Goal: Task Accomplishment & Management: Use online tool/utility

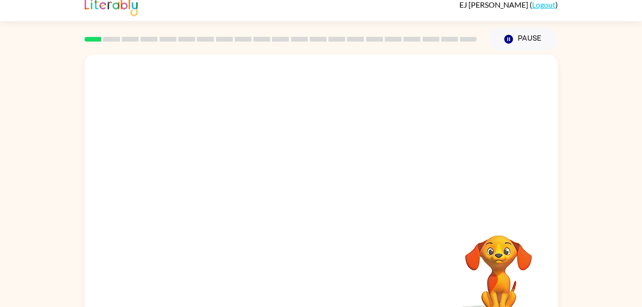
scroll to position [29, 0]
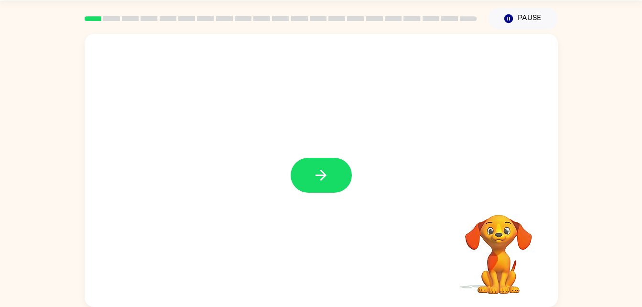
click at [347, 131] on div at bounding box center [321, 170] width 473 height 273
click at [421, 165] on div at bounding box center [321, 170] width 473 height 273
click at [324, 182] on icon "button" at bounding box center [321, 175] width 17 height 17
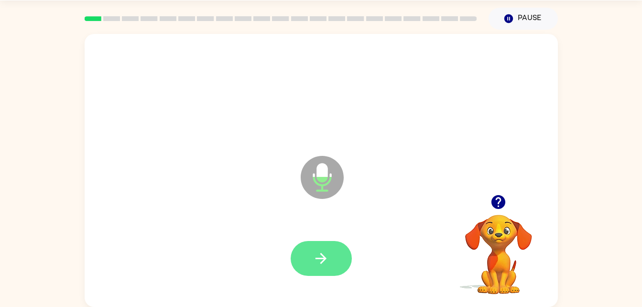
click at [336, 248] on button "button" at bounding box center [321, 258] width 61 height 35
click at [330, 253] on button "button" at bounding box center [321, 258] width 61 height 35
click at [325, 266] on icon "button" at bounding box center [321, 258] width 17 height 17
click at [322, 250] on icon "button" at bounding box center [321, 258] width 17 height 17
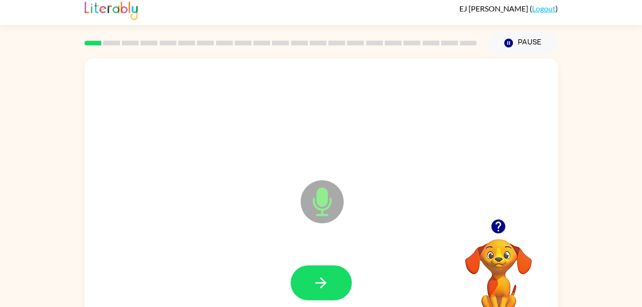
scroll to position [4, 0]
click at [322, 266] on button "button" at bounding box center [321, 283] width 61 height 35
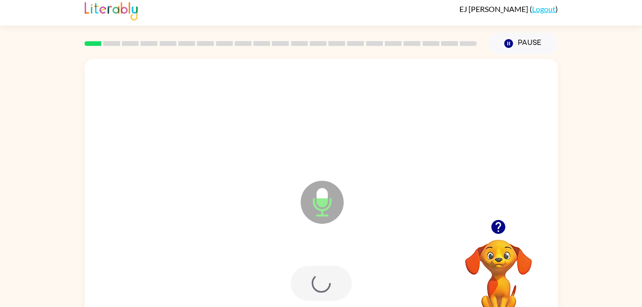
click at [325, 276] on div at bounding box center [321, 283] width 61 height 35
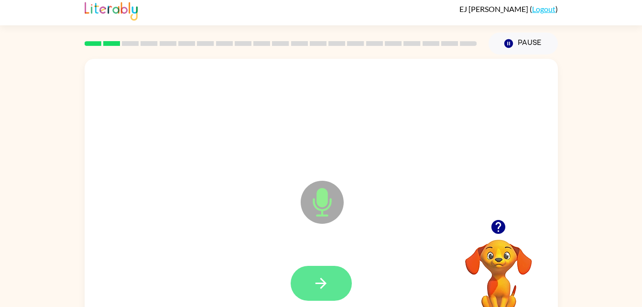
click at [323, 282] on icon "button" at bounding box center [320, 283] width 11 height 11
click at [319, 290] on icon "button" at bounding box center [321, 283] width 17 height 17
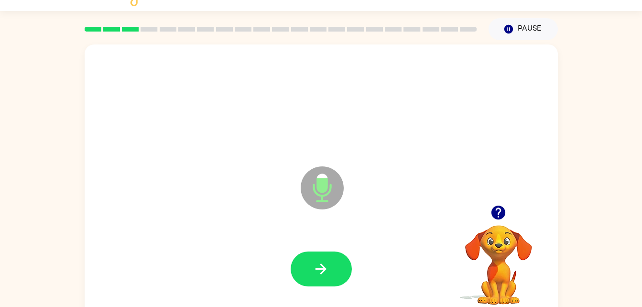
scroll to position [29, 0]
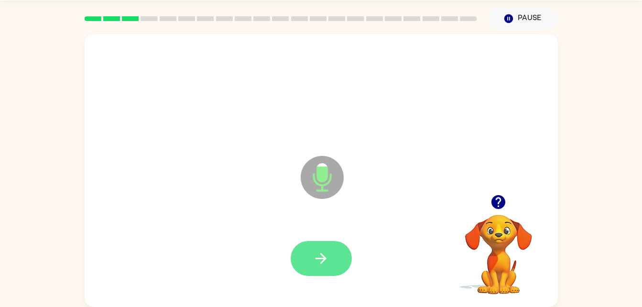
click at [324, 253] on icon "button" at bounding box center [321, 258] width 17 height 17
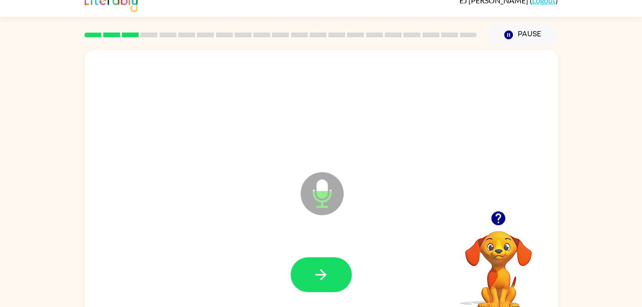
scroll to position [0, 0]
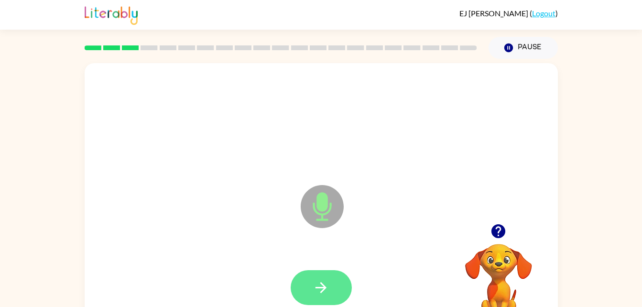
click at [325, 285] on icon "button" at bounding box center [321, 287] width 17 height 17
click at [321, 289] on icon "button" at bounding box center [321, 287] width 17 height 17
click at [315, 282] on icon "button" at bounding box center [321, 287] width 17 height 17
click at [332, 302] on button "button" at bounding box center [321, 287] width 61 height 35
click at [320, 291] on icon "button" at bounding box center [321, 287] width 17 height 17
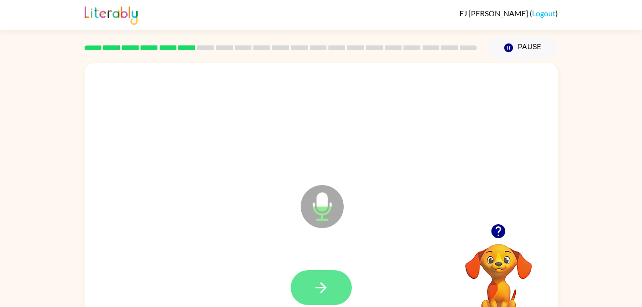
click at [330, 282] on button "button" at bounding box center [321, 287] width 61 height 35
click at [322, 285] on icon "button" at bounding box center [320, 287] width 11 height 11
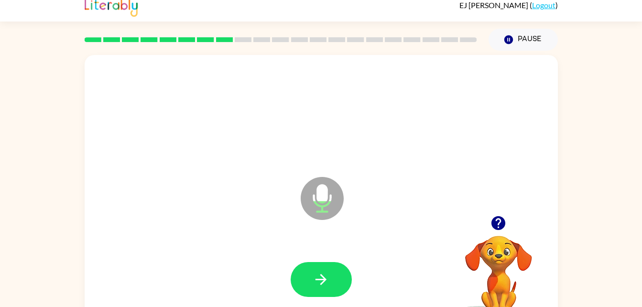
scroll to position [29, 0]
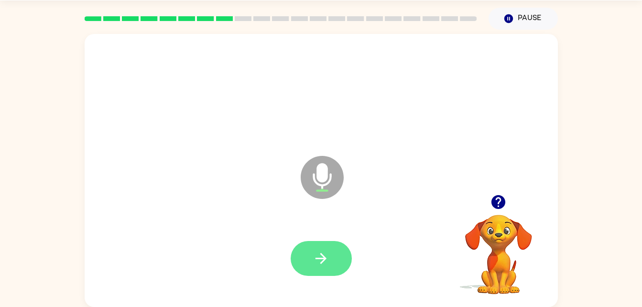
click at [324, 257] on icon "button" at bounding box center [320, 258] width 11 height 11
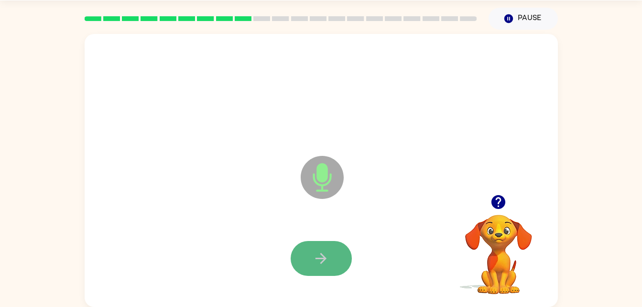
click at [309, 262] on button "button" at bounding box center [321, 258] width 61 height 35
click at [315, 247] on button "button" at bounding box center [321, 258] width 61 height 35
click at [299, 262] on button "button" at bounding box center [321, 258] width 61 height 35
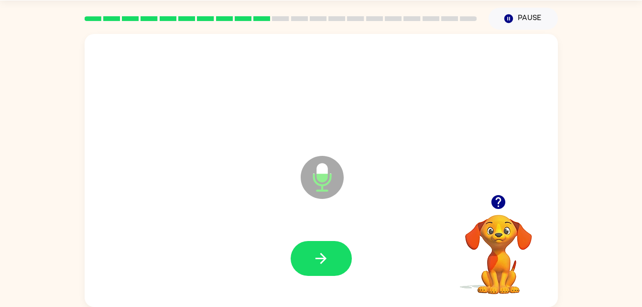
scroll to position [27, 0]
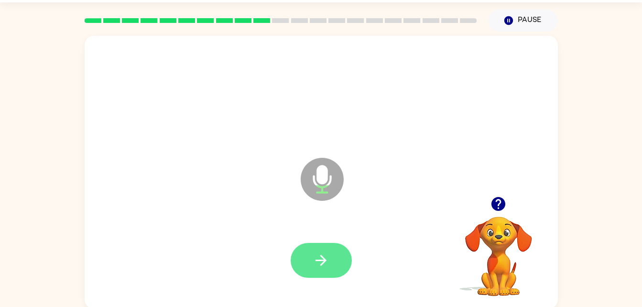
click at [315, 264] on icon "button" at bounding box center [321, 260] width 17 height 17
click at [320, 257] on icon "button" at bounding box center [321, 260] width 17 height 17
click at [326, 267] on icon "button" at bounding box center [321, 260] width 17 height 17
click at [341, 269] on button "button" at bounding box center [321, 260] width 61 height 35
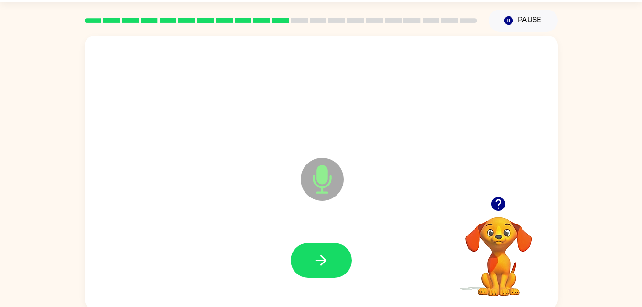
scroll to position [29, 0]
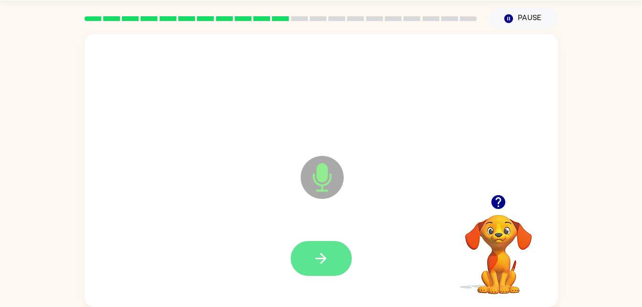
click at [318, 248] on button "button" at bounding box center [321, 258] width 61 height 35
click at [313, 262] on div at bounding box center [321, 258] width 61 height 35
click at [322, 259] on icon "button" at bounding box center [320, 258] width 11 height 11
click at [308, 259] on button "button" at bounding box center [321, 258] width 61 height 35
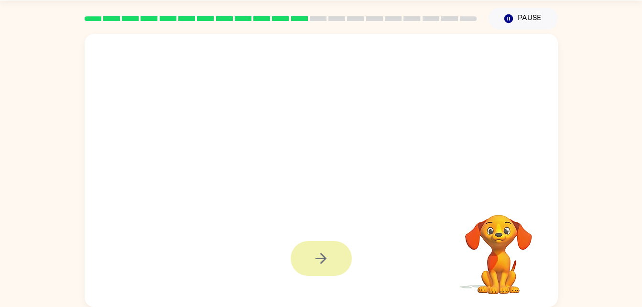
click at [323, 255] on icon "button" at bounding box center [320, 258] width 11 height 11
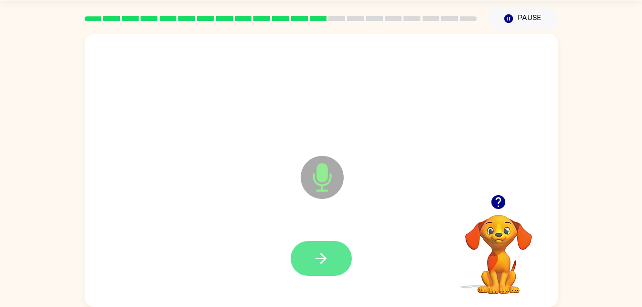
click at [322, 259] on icon "button" at bounding box center [321, 258] width 17 height 17
click at [320, 261] on icon "button" at bounding box center [321, 258] width 17 height 17
click at [324, 269] on button "button" at bounding box center [321, 258] width 61 height 35
click at [316, 268] on button "button" at bounding box center [321, 258] width 61 height 35
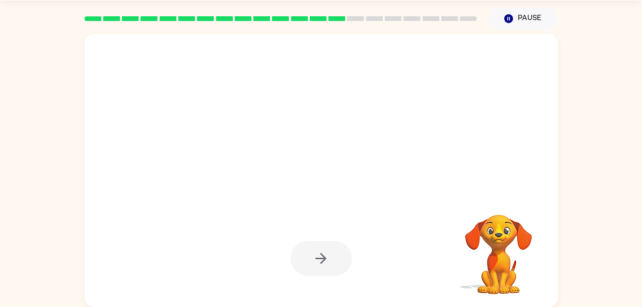
scroll to position [28, 0]
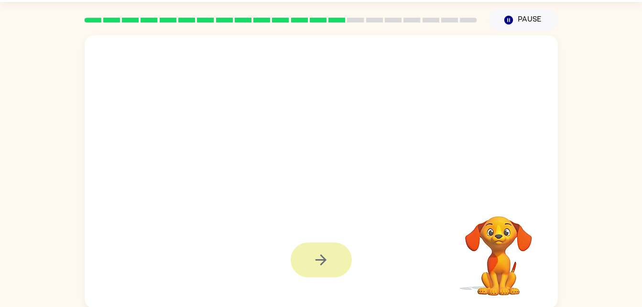
click at [330, 257] on button "button" at bounding box center [321, 259] width 61 height 35
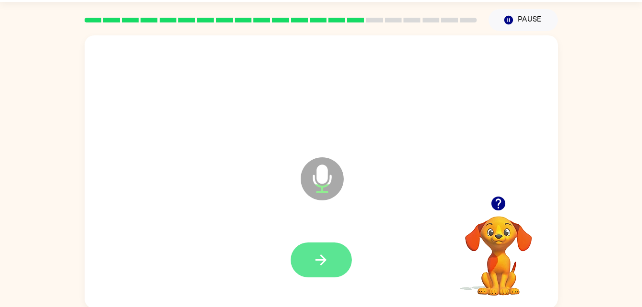
click at [313, 253] on icon "button" at bounding box center [321, 259] width 17 height 17
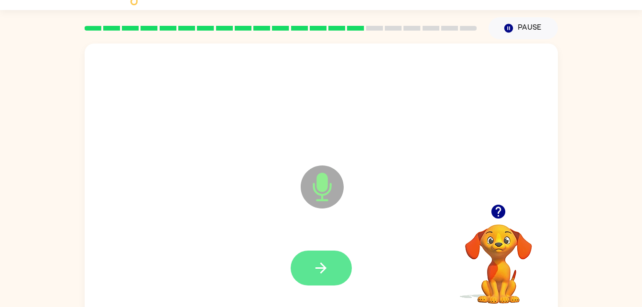
click at [318, 266] on icon "button" at bounding box center [321, 267] width 17 height 17
click at [317, 267] on icon "button" at bounding box center [321, 267] width 17 height 17
click at [297, 271] on button "button" at bounding box center [321, 267] width 61 height 35
click at [324, 264] on icon "button" at bounding box center [321, 267] width 17 height 17
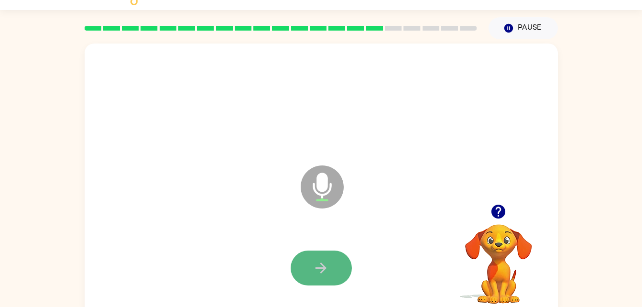
click at [321, 269] on icon "button" at bounding box center [321, 267] width 17 height 17
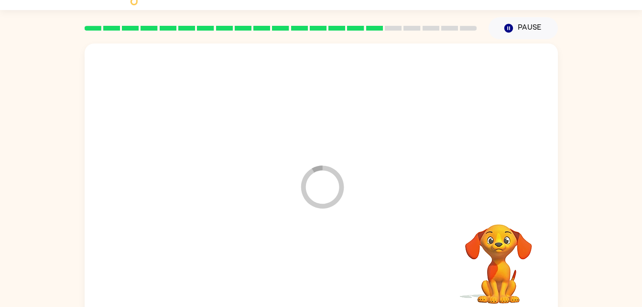
click at [316, 267] on div at bounding box center [321, 268] width 454 height 78
click at [314, 265] on div at bounding box center [321, 267] width 61 height 35
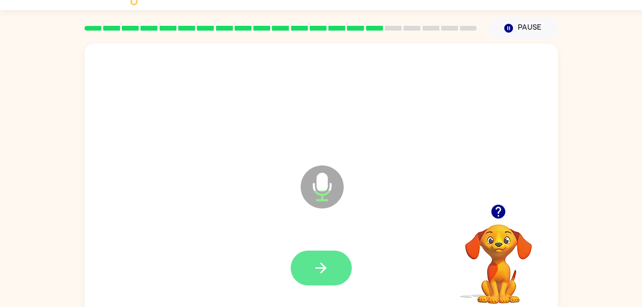
click at [335, 274] on button "button" at bounding box center [321, 267] width 61 height 35
click at [308, 273] on button "button" at bounding box center [321, 267] width 61 height 35
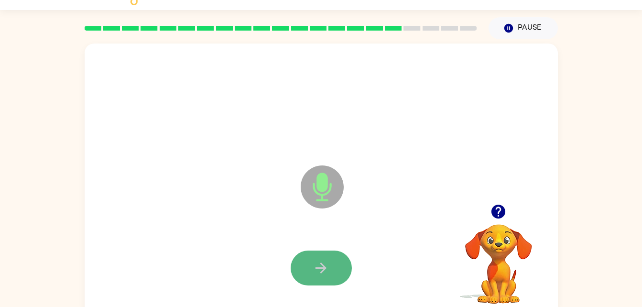
click at [315, 261] on icon "button" at bounding box center [321, 267] width 17 height 17
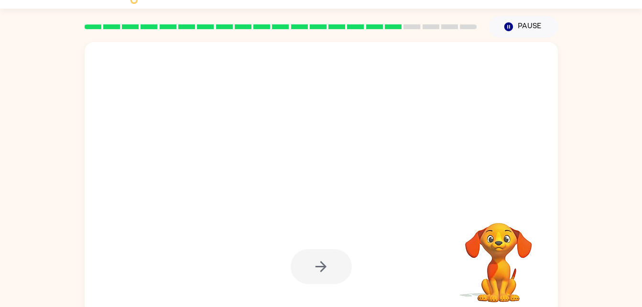
scroll to position [19, 0]
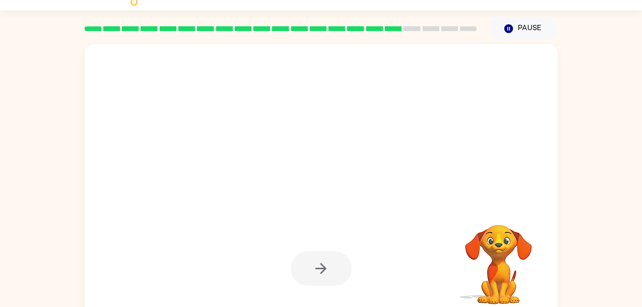
click at [393, 191] on div at bounding box center [321, 180] width 473 height 273
click at [315, 268] on div at bounding box center [321, 268] width 61 height 35
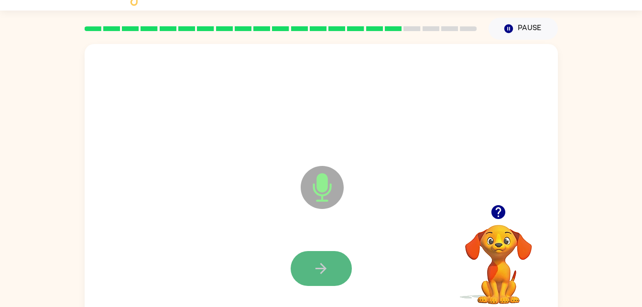
click at [324, 259] on button "button" at bounding box center [321, 268] width 61 height 35
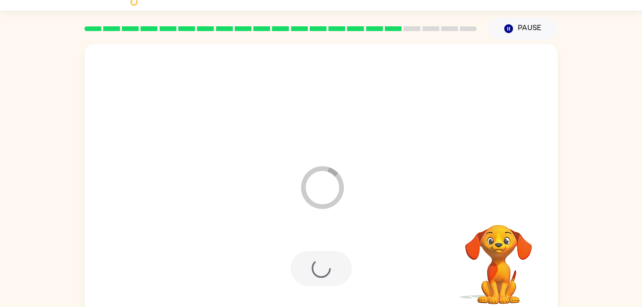
scroll to position [29, 0]
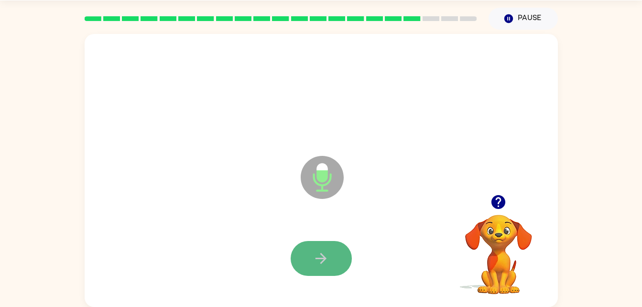
click at [319, 245] on button "button" at bounding box center [321, 258] width 61 height 35
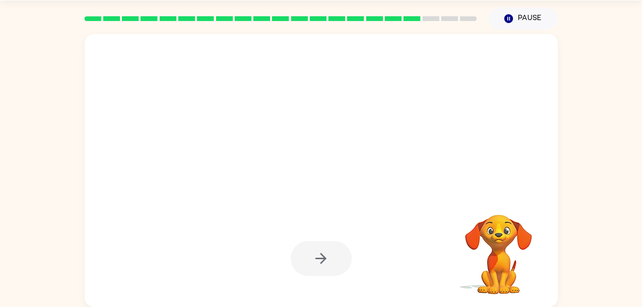
click at [321, 253] on div at bounding box center [321, 258] width 61 height 35
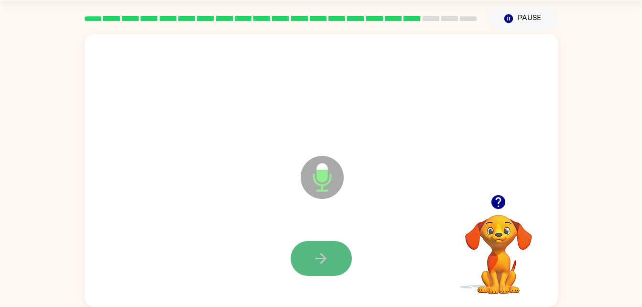
click at [314, 258] on icon "button" at bounding box center [321, 258] width 17 height 17
click at [334, 262] on button "button" at bounding box center [321, 258] width 61 height 35
click at [313, 262] on icon "button" at bounding box center [321, 258] width 17 height 17
click at [318, 247] on button "button" at bounding box center [321, 258] width 61 height 35
click at [314, 263] on icon "button" at bounding box center [321, 258] width 17 height 17
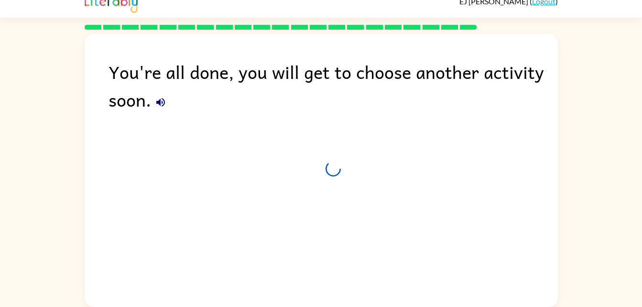
scroll to position [12, 0]
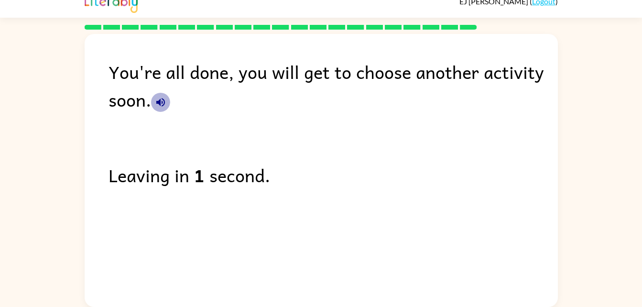
click at [162, 97] on icon "button" at bounding box center [160, 102] width 11 height 11
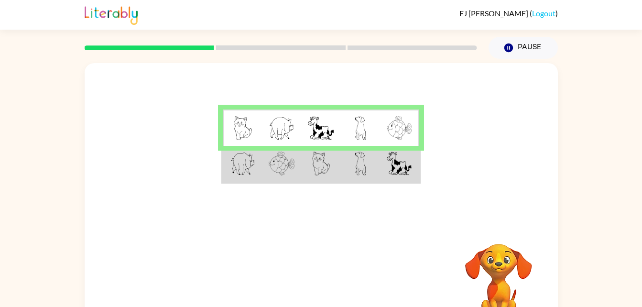
click at [460, 96] on div at bounding box center [321, 143] width 473 height 161
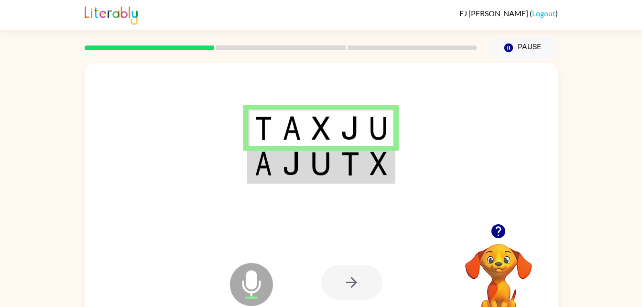
click at [347, 274] on div at bounding box center [351, 282] width 61 height 35
click at [332, 180] on td at bounding box center [320, 164] width 29 height 37
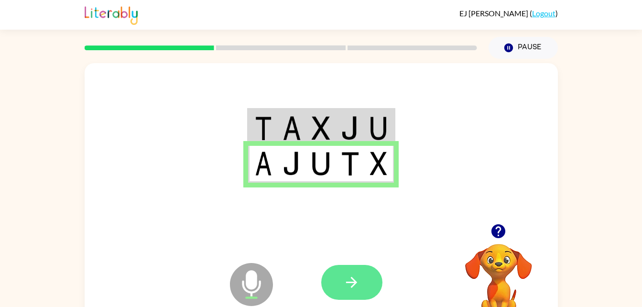
click at [355, 283] on icon "button" at bounding box center [351, 282] width 11 height 11
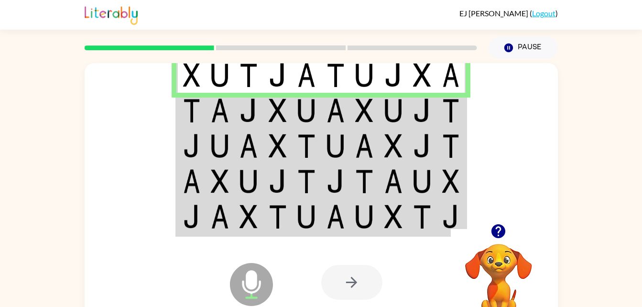
click at [347, 282] on div at bounding box center [351, 282] width 61 height 35
click at [252, 274] on icon "Microphone The Microphone is here when it is your turn to talk" at bounding box center [298, 296] width 143 height 72
click at [339, 118] on img at bounding box center [335, 110] width 18 height 24
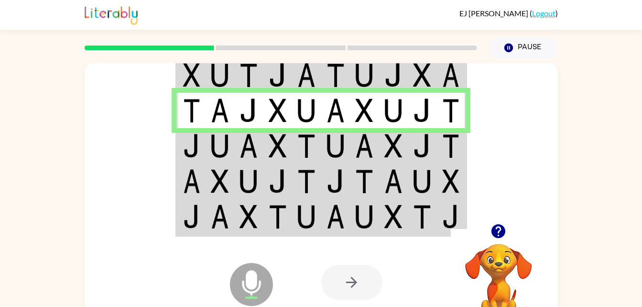
click at [386, 77] on img at bounding box center [393, 75] width 18 height 24
click at [389, 79] on img at bounding box center [393, 75] width 18 height 24
click at [404, 76] on td at bounding box center [393, 74] width 29 height 37
click at [382, 72] on td at bounding box center [393, 74] width 29 height 37
click at [380, 75] on td at bounding box center [393, 74] width 29 height 37
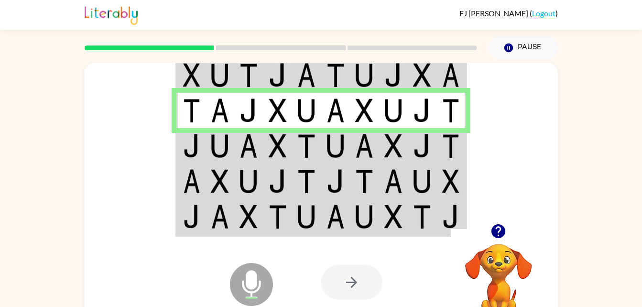
click at [265, 157] on td at bounding box center [277, 145] width 29 height 35
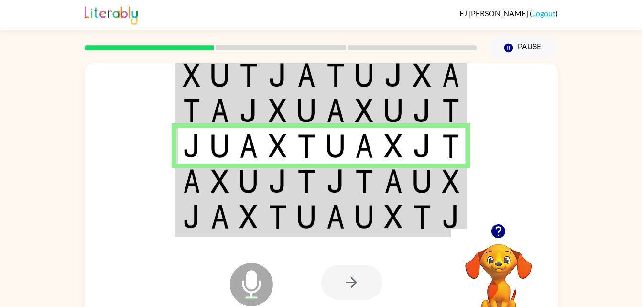
click at [309, 190] on img at bounding box center [306, 181] width 18 height 24
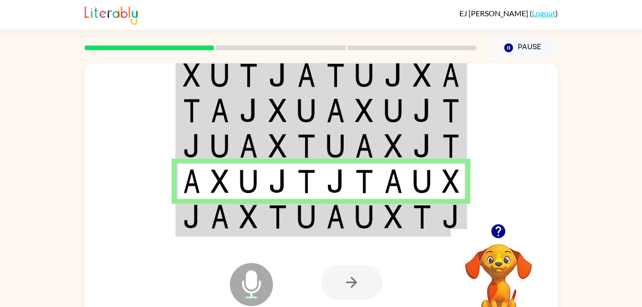
click at [246, 231] on icon at bounding box center [251, 263] width 24 height 72
click at [243, 230] on icon at bounding box center [251, 263] width 24 height 72
click at [267, 220] on td at bounding box center [277, 217] width 29 height 37
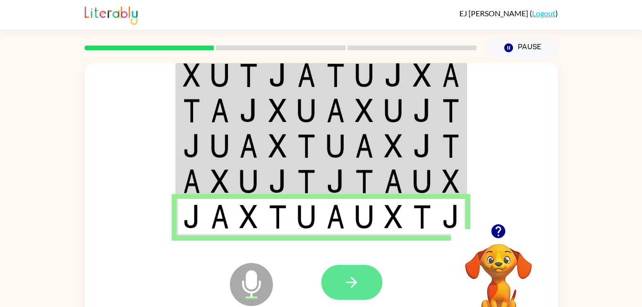
click at [353, 276] on icon "button" at bounding box center [351, 282] width 17 height 17
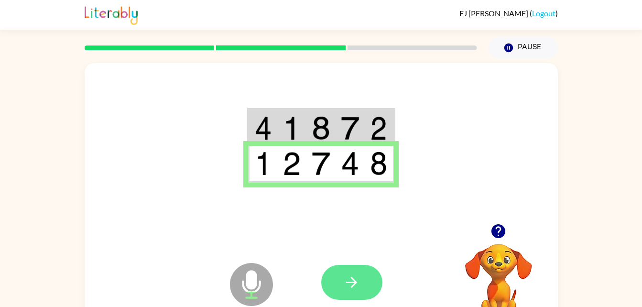
click at [352, 267] on button "button" at bounding box center [351, 282] width 61 height 35
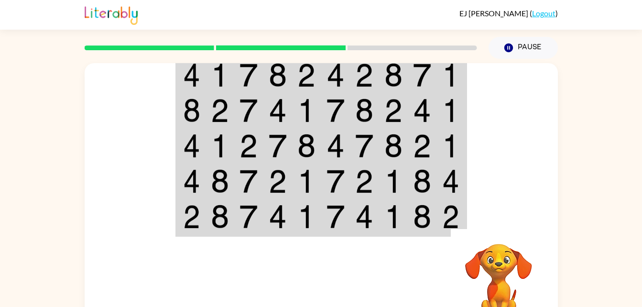
click at [418, 78] on img at bounding box center [422, 75] width 18 height 24
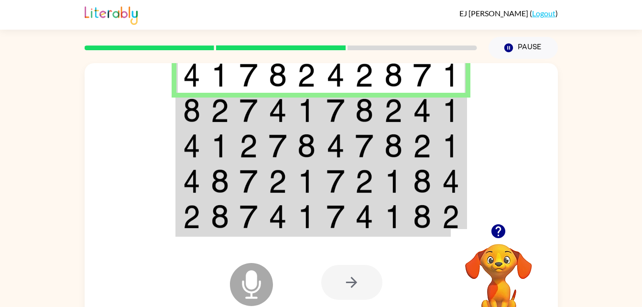
click at [431, 75] on img at bounding box center [422, 75] width 18 height 24
click at [295, 119] on td at bounding box center [306, 110] width 29 height 35
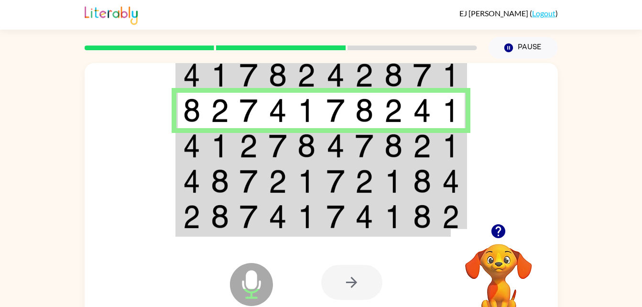
click at [212, 150] on img at bounding box center [220, 146] width 18 height 24
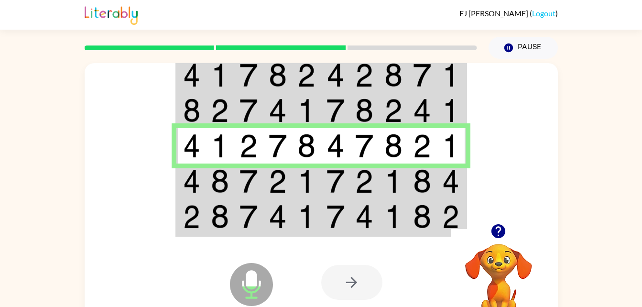
click at [208, 187] on td at bounding box center [219, 180] width 29 height 35
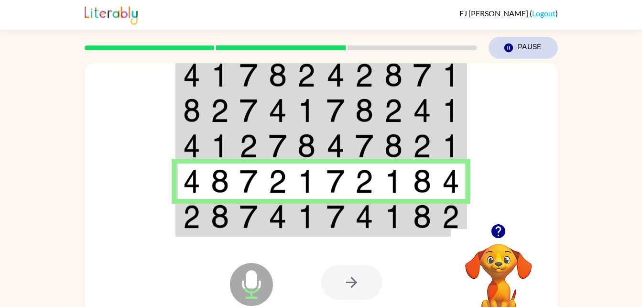
click at [524, 47] on button "Pause Pause" at bounding box center [522, 48] width 69 height 22
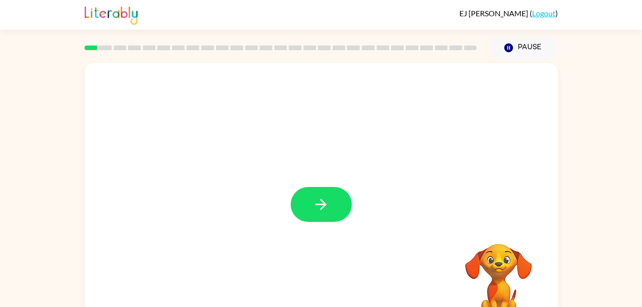
click at [297, 187] on div at bounding box center [321, 204] width 61 height 35
click at [319, 190] on button "button" at bounding box center [321, 204] width 61 height 35
click at [320, 213] on div at bounding box center [321, 199] width 473 height 273
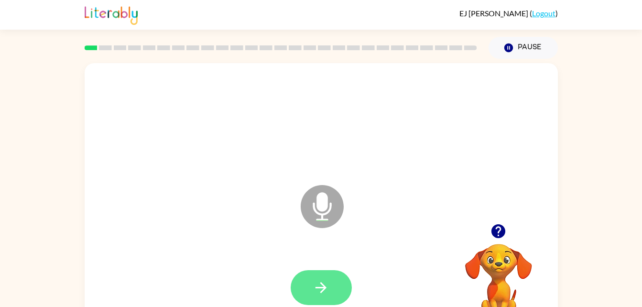
click at [316, 286] on icon "button" at bounding box center [321, 287] width 17 height 17
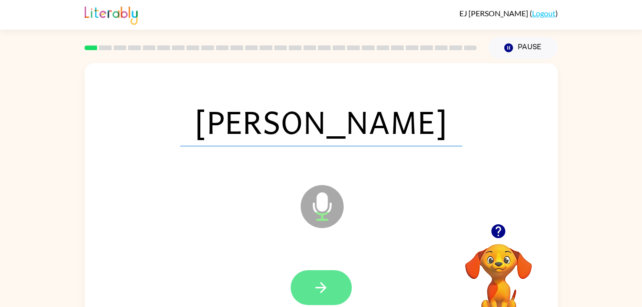
click at [307, 277] on button "button" at bounding box center [321, 287] width 61 height 35
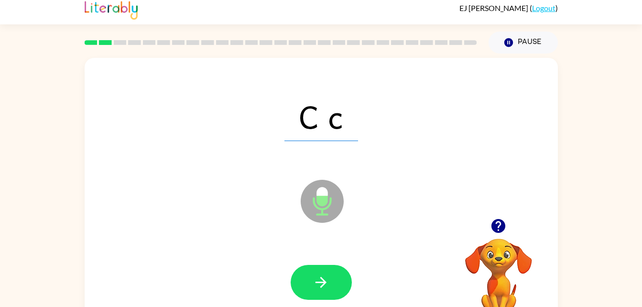
scroll to position [7, 0]
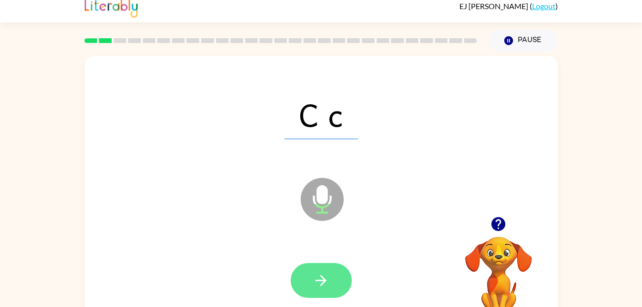
click at [316, 291] on button "button" at bounding box center [321, 280] width 61 height 35
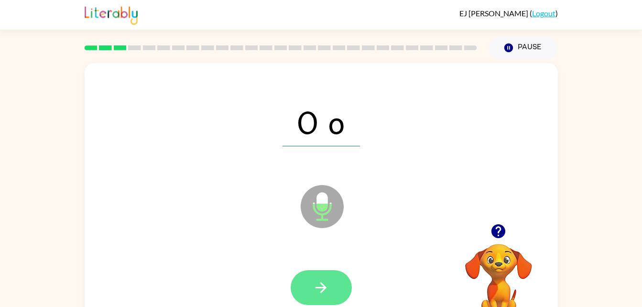
click at [330, 304] on button "button" at bounding box center [321, 287] width 61 height 35
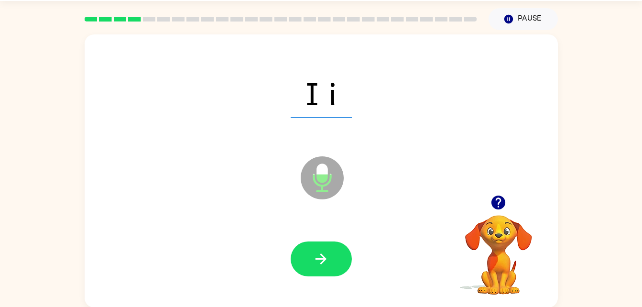
scroll to position [29, 0]
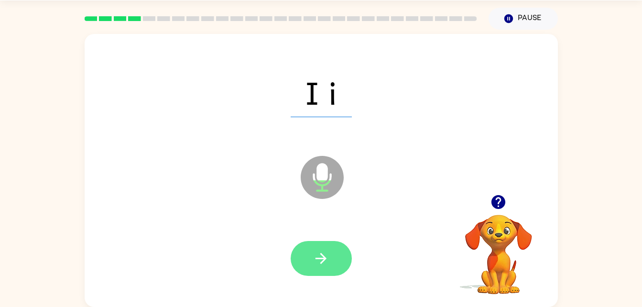
click at [331, 266] on button "button" at bounding box center [321, 258] width 61 height 35
click at [317, 266] on icon "button" at bounding box center [321, 258] width 17 height 17
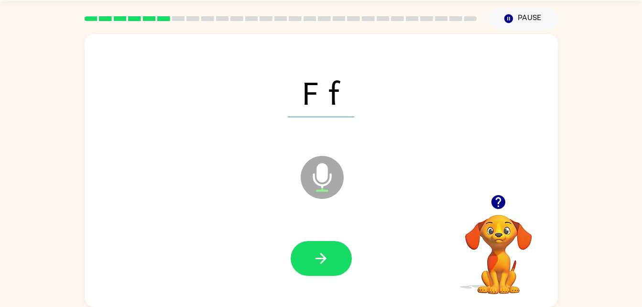
scroll to position [21, 0]
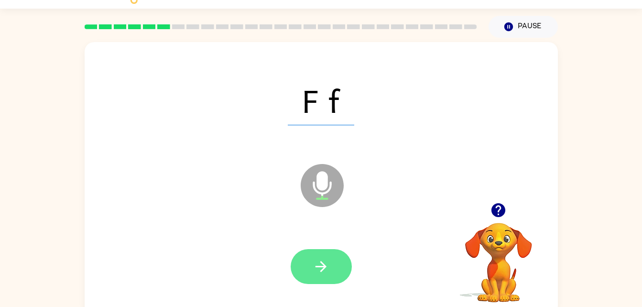
click at [322, 266] on icon "button" at bounding box center [320, 266] width 11 height 11
click at [350, 264] on button "button" at bounding box center [321, 266] width 61 height 35
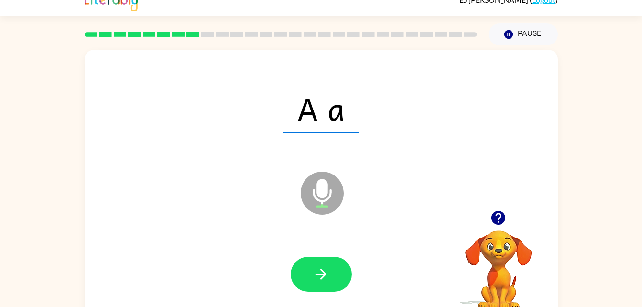
scroll to position [12, 0]
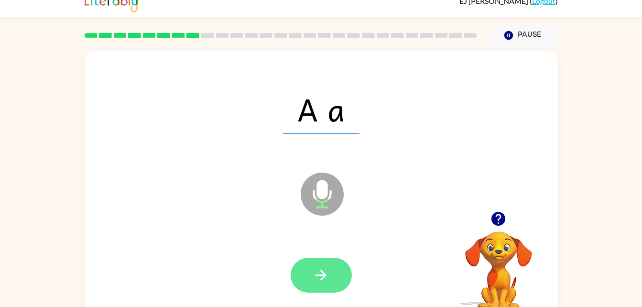
click at [299, 269] on button "button" at bounding box center [321, 275] width 61 height 35
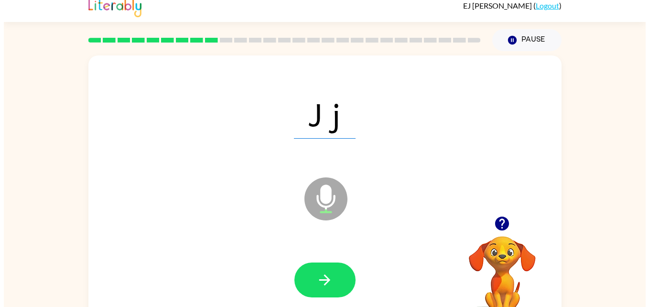
scroll to position [0, 0]
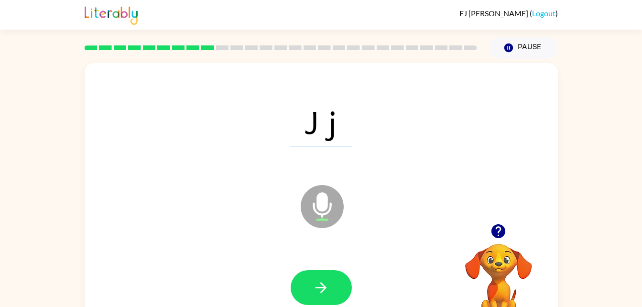
click at [545, 11] on link "Logout" at bounding box center [543, 13] width 23 height 9
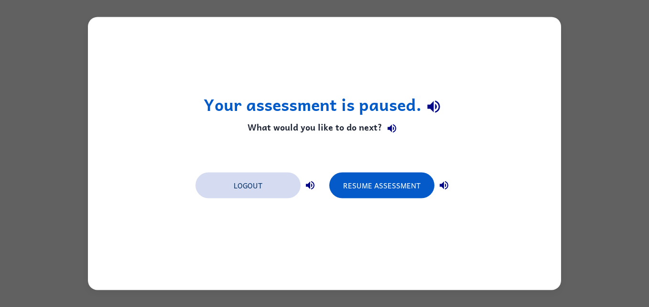
click at [278, 192] on button "Logout" at bounding box center [247, 186] width 105 height 26
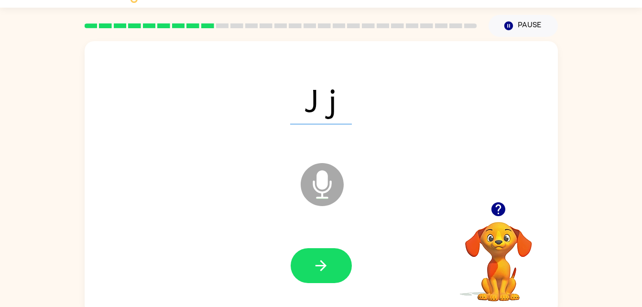
scroll to position [26, 0]
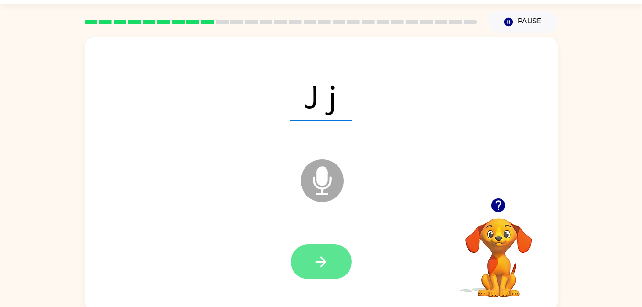
click at [322, 277] on button "button" at bounding box center [321, 261] width 61 height 35
click at [331, 271] on button "button" at bounding box center [321, 261] width 61 height 35
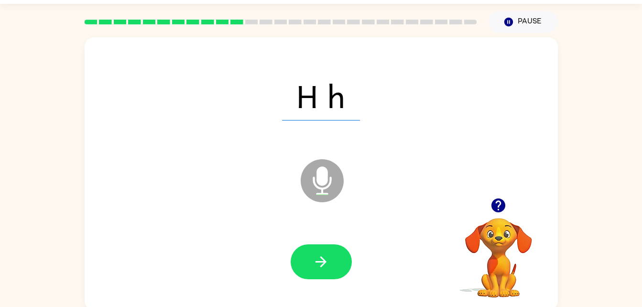
click at [329, 186] on icon "Microphone The Microphone is here when it is your turn to talk" at bounding box center [369, 193] width 143 height 72
click at [335, 263] on button "button" at bounding box center [321, 261] width 61 height 35
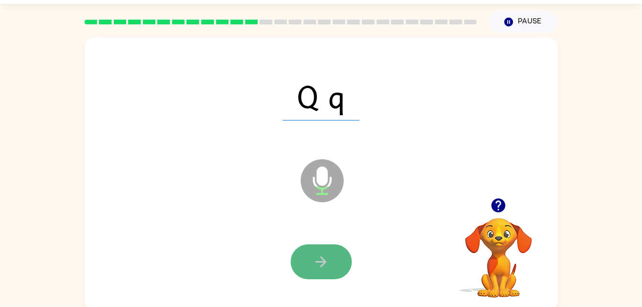
click at [314, 253] on icon "button" at bounding box center [321, 261] width 17 height 17
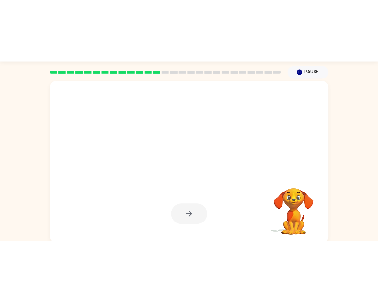
scroll to position [29, 0]
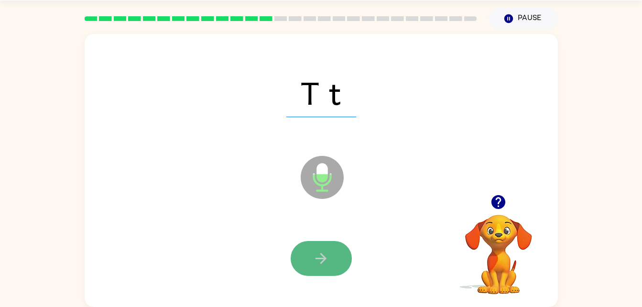
click at [313, 255] on icon "button" at bounding box center [321, 258] width 17 height 17
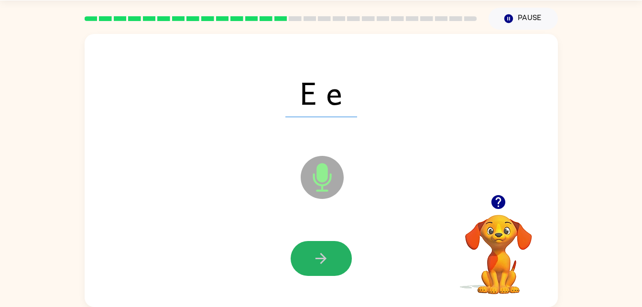
click at [313, 255] on icon "button" at bounding box center [321, 258] width 17 height 17
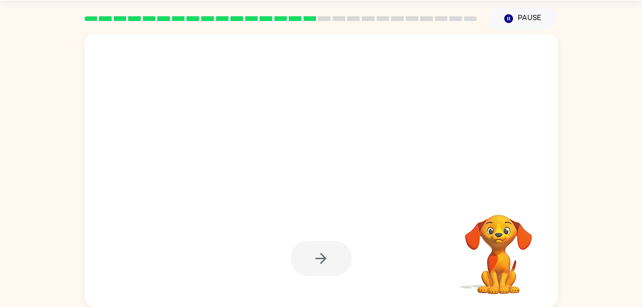
scroll to position [0, 0]
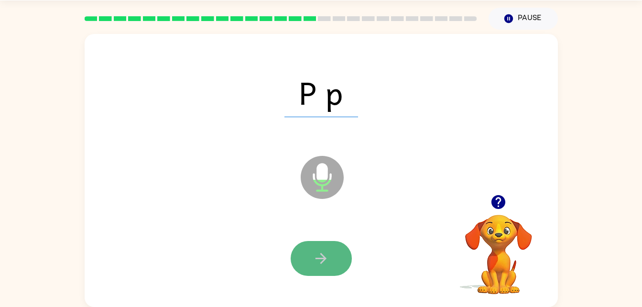
click at [326, 258] on icon "button" at bounding box center [320, 258] width 11 height 11
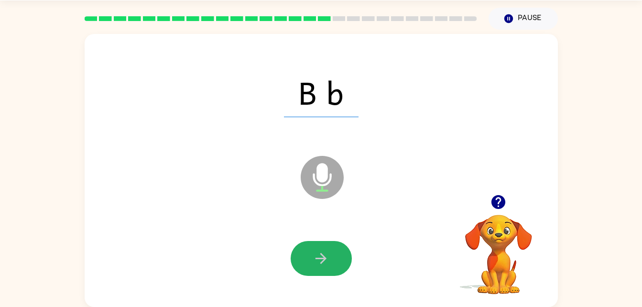
click at [320, 253] on icon "button" at bounding box center [321, 258] width 17 height 17
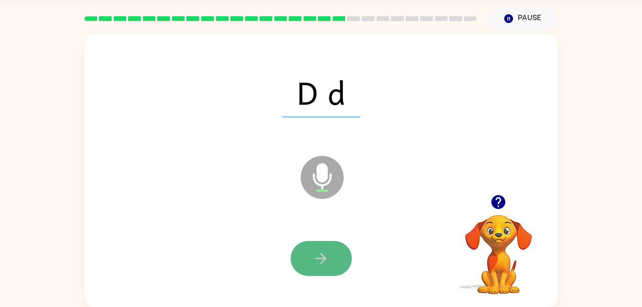
click at [324, 252] on icon "button" at bounding box center [321, 258] width 17 height 17
click at [318, 259] on icon "button" at bounding box center [320, 258] width 11 height 11
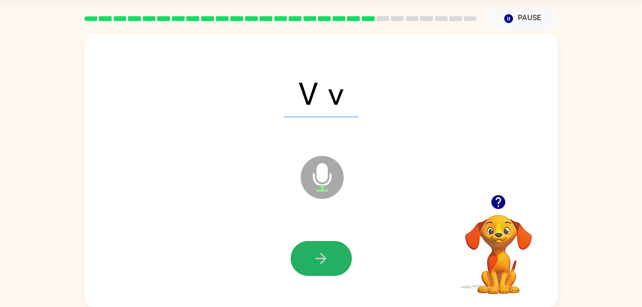
click at [319, 253] on icon "button" at bounding box center [321, 258] width 17 height 17
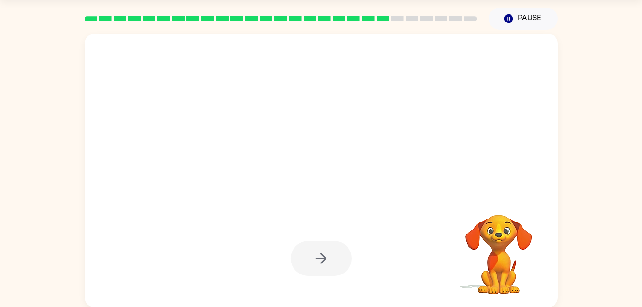
click at [320, 248] on div at bounding box center [321, 258] width 61 height 35
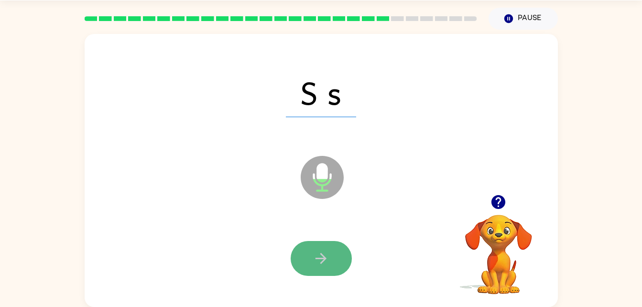
click at [325, 251] on icon "button" at bounding box center [321, 258] width 17 height 17
click at [306, 255] on button "button" at bounding box center [321, 258] width 61 height 35
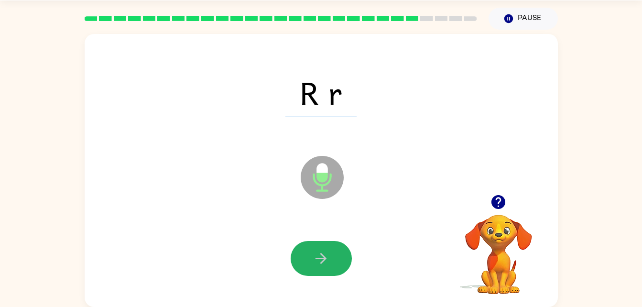
click at [306, 255] on button "button" at bounding box center [321, 258] width 61 height 35
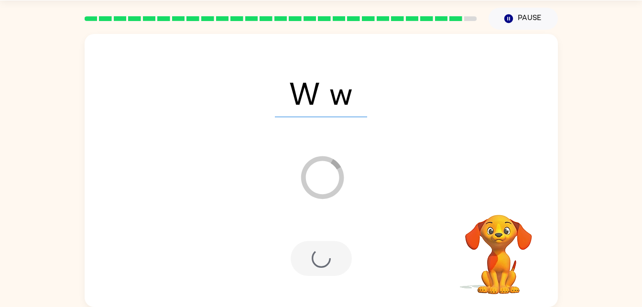
scroll to position [12, 0]
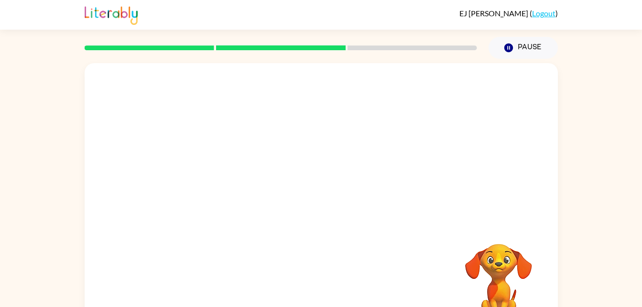
scroll to position [29, 0]
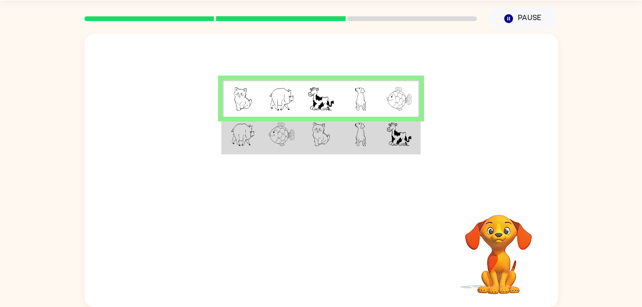
click at [330, 152] on td at bounding box center [320, 135] width 39 height 37
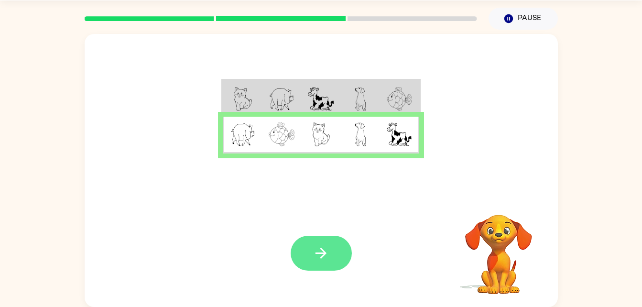
click at [335, 257] on button "button" at bounding box center [321, 253] width 61 height 35
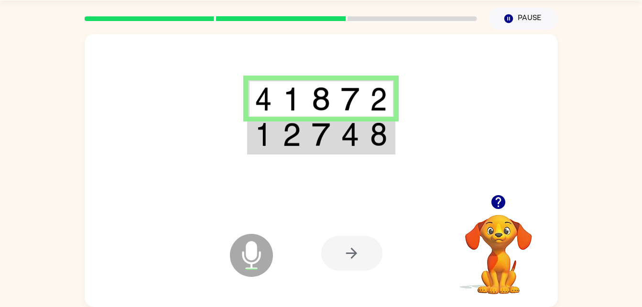
click at [338, 138] on td at bounding box center [349, 135] width 29 height 37
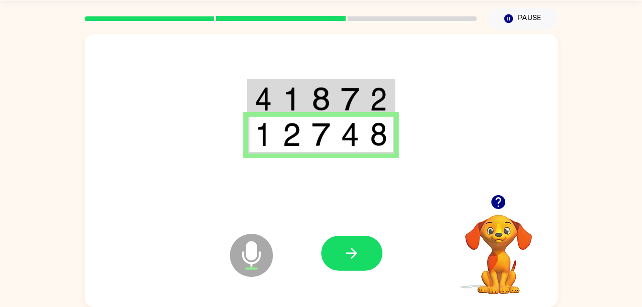
click at [349, 100] on img at bounding box center [350, 99] width 18 height 24
click at [368, 114] on td at bounding box center [379, 98] width 29 height 37
click at [357, 97] on img at bounding box center [350, 99] width 18 height 24
click at [323, 110] on img at bounding box center [321, 99] width 18 height 24
click at [357, 248] on icon "button" at bounding box center [351, 253] width 17 height 17
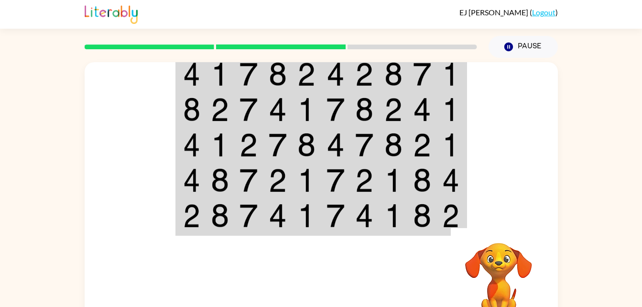
scroll to position [0, 0]
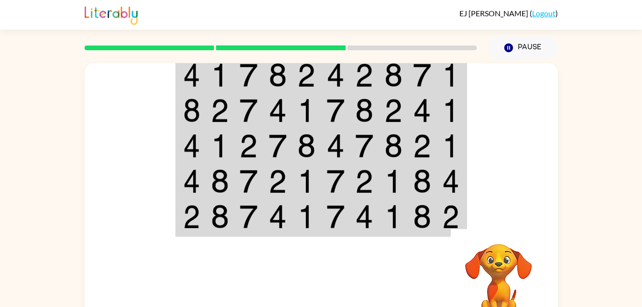
click at [368, 72] on img at bounding box center [364, 75] width 18 height 24
click at [336, 65] on img at bounding box center [335, 75] width 18 height 24
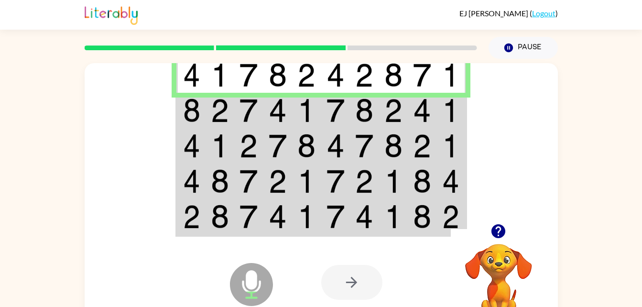
click at [268, 97] on td at bounding box center [277, 110] width 29 height 35
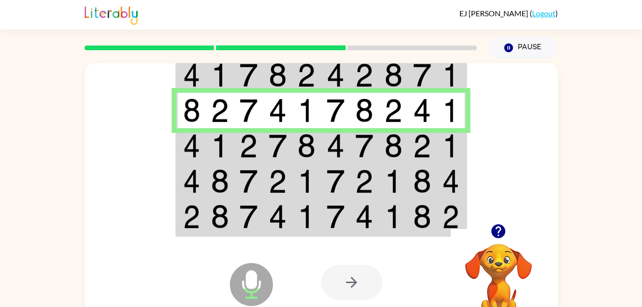
click at [294, 149] on td at bounding box center [306, 145] width 29 height 35
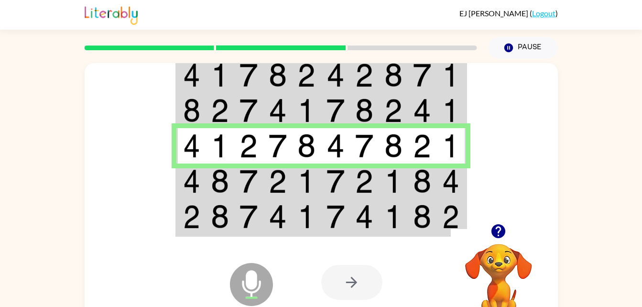
click at [294, 186] on td at bounding box center [306, 180] width 29 height 35
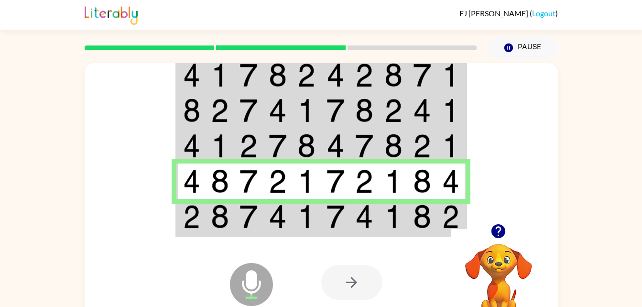
click at [377, 209] on td at bounding box center [364, 217] width 29 height 37
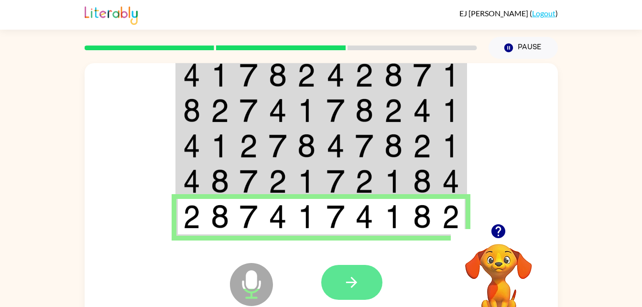
click at [366, 280] on button "button" at bounding box center [351, 282] width 61 height 35
